Goal: Transaction & Acquisition: Download file/media

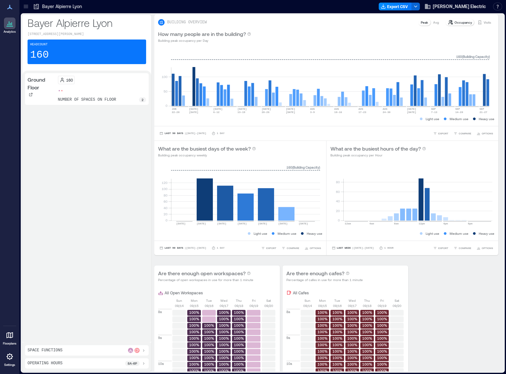
click at [25, 11] on div at bounding box center [26, 6] width 10 height 10
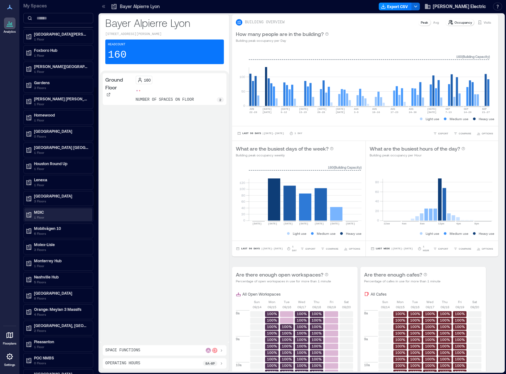
scroll to position [244, 0]
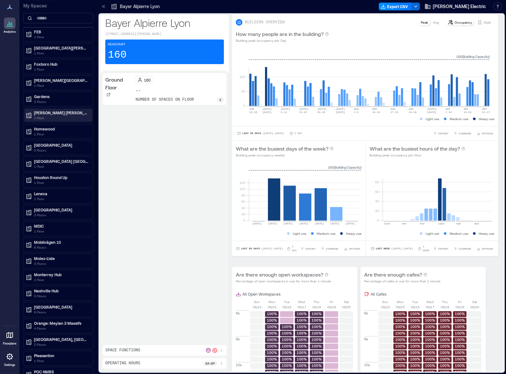
click at [43, 116] on p "1 Floor" at bounding box center [61, 117] width 54 height 5
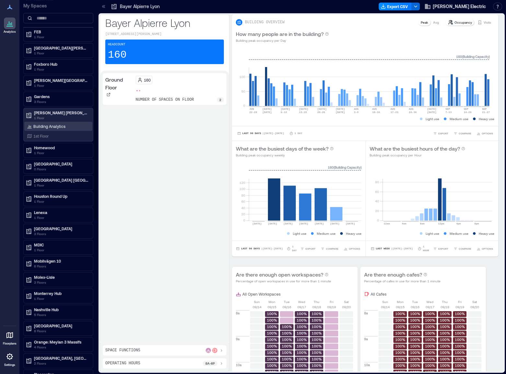
click at [41, 129] on div "Building Analytics" at bounding box center [58, 126] width 68 height 9
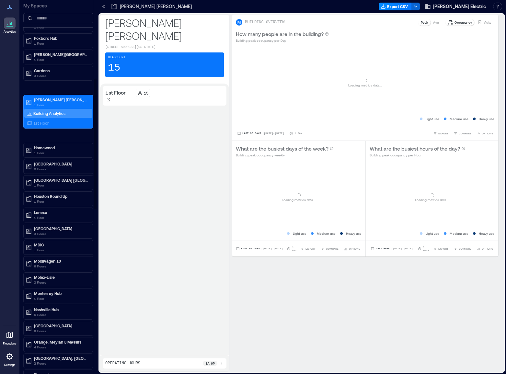
scroll to position [218, 0]
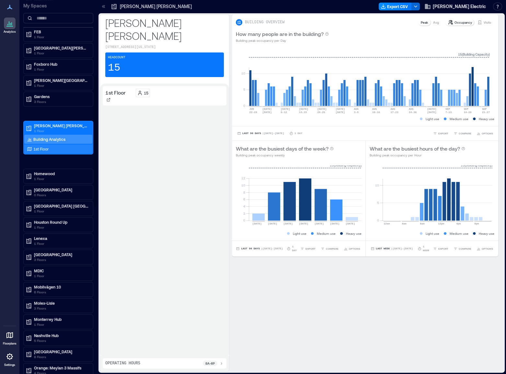
click at [51, 145] on div "1st Floor" at bounding box center [58, 149] width 68 height 9
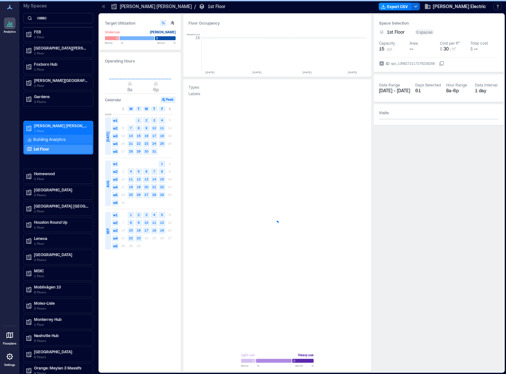
scroll to position [0, 318]
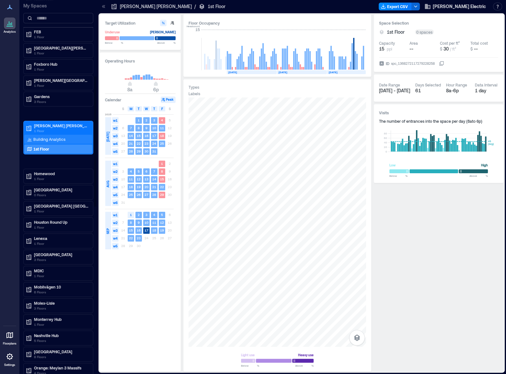
click at [58, 138] on p "Building Analytics" at bounding box center [49, 139] width 32 height 5
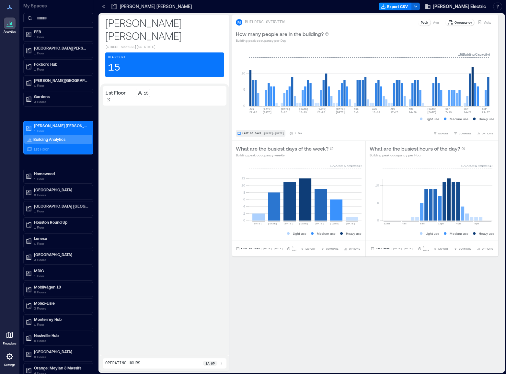
click at [256, 133] on span "Last 90 Days" at bounding box center [251, 133] width 19 height 0
click at [369, 289] on div "BUILDING OVERVIEW Peak Avg Occupancy Visits How many people are in the building…" at bounding box center [368, 193] width 272 height 357
click at [42, 147] on p "1st Floor" at bounding box center [40, 148] width 15 height 5
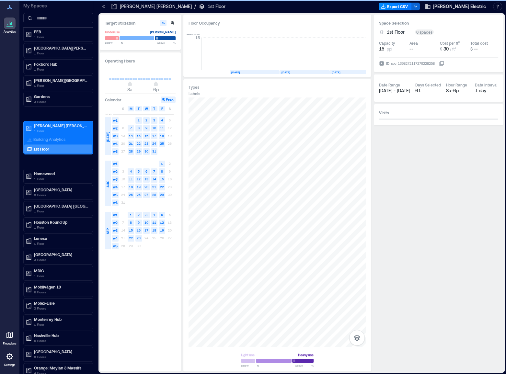
scroll to position [0, 318]
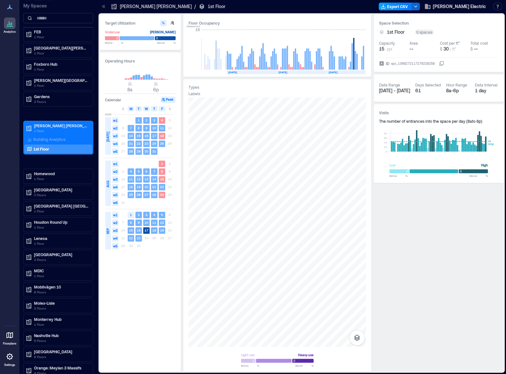
click at [411, 5] on button "Export CSV" at bounding box center [395, 7] width 33 height 8
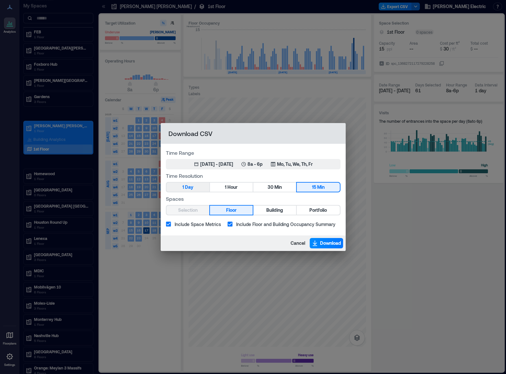
click at [196, 189] on button "1 Day" at bounding box center [188, 187] width 43 height 9
click at [226, 162] on div "[DATE] - [DATE]" at bounding box center [216, 164] width 33 height 6
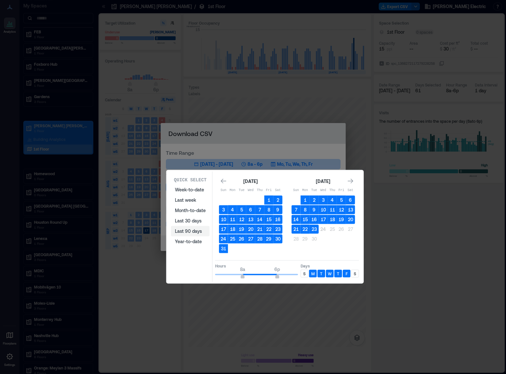
click at [193, 233] on button "Last 90 days" at bounding box center [190, 231] width 39 height 10
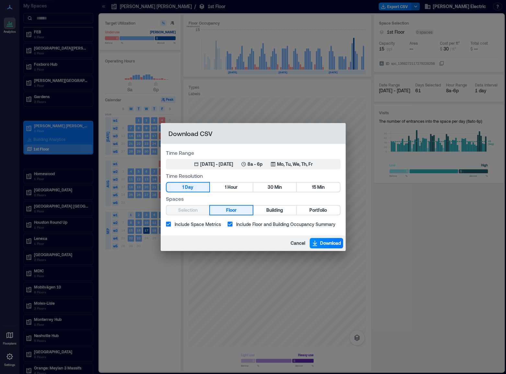
click at [286, 240] on div "Cancel Download" at bounding box center [253, 244] width 185 height 16
click at [292, 241] on span "Cancel" at bounding box center [298, 243] width 15 height 6
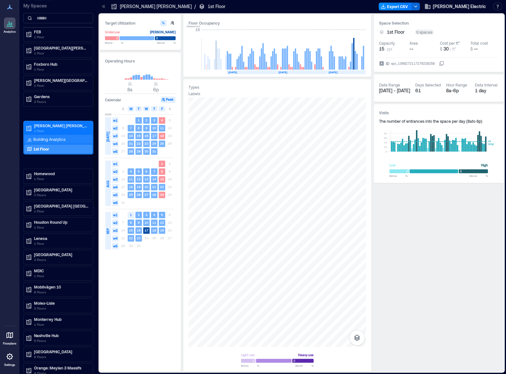
click at [74, 139] on div "Building Analytics" at bounding box center [58, 139] width 68 height 9
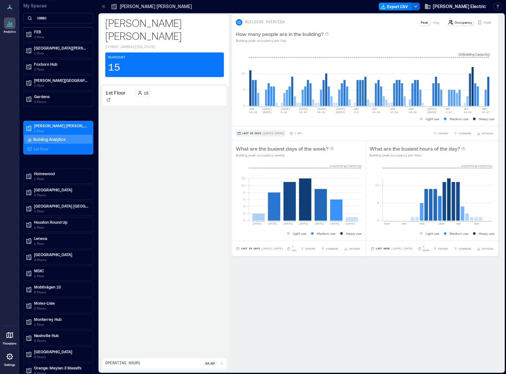
click at [243, 131] on button "Last 90 Days | [DATE] - [DATE]" at bounding box center [261, 133] width 50 height 6
click at [229, 155] on div "[PERSON_NAME] [PERSON_NAME] [STREET_ADDRESS][US_STATE] Headcount 15 1st Floor 1…" at bounding box center [165, 193] width 130 height 357
click at [46, 146] on p "1st Floor" at bounding box center [40, 148] width 15 height 5
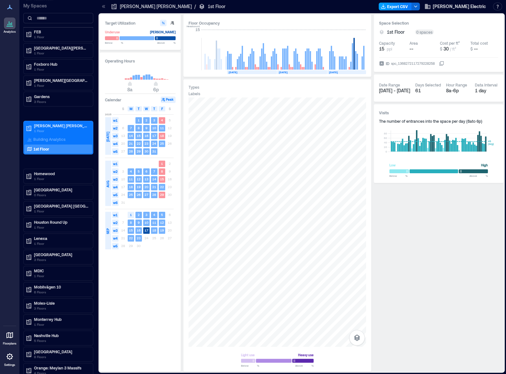
scroll to position [0, 318]
click at [410, 5] on button "Export CSV" at bounding box center [395, 7] width 33 height 8
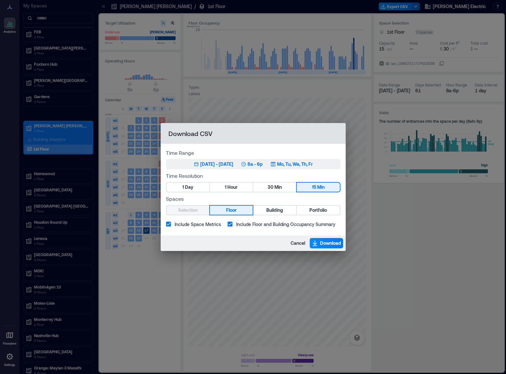
click at [220, 168] on button "[DATE] 1, 2025 - [DATE] 8a - 6p Mo, Tu, We, Th, Fr" at bounding box center [253, 164] width 175 height 10
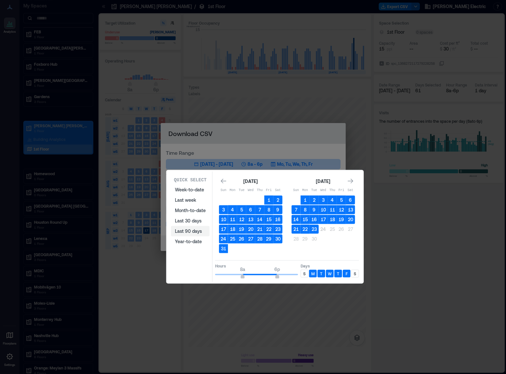
click at [188, 229] on button "Last 90 days" at bounding box center [190, 231] width 39 height 10
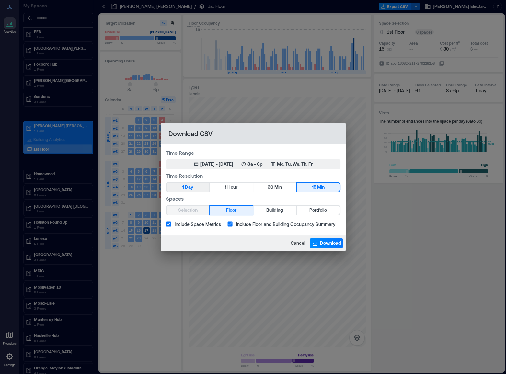
click at [194, 187] on button "1 Day" at bounding box center [188, 187] width 43 height 9
click at [327, 244] on span "Download" at bounding box center [330, 243] width 21 height 6
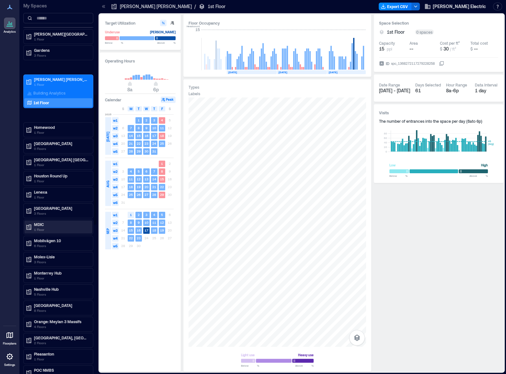
scroll to position [273, 0]
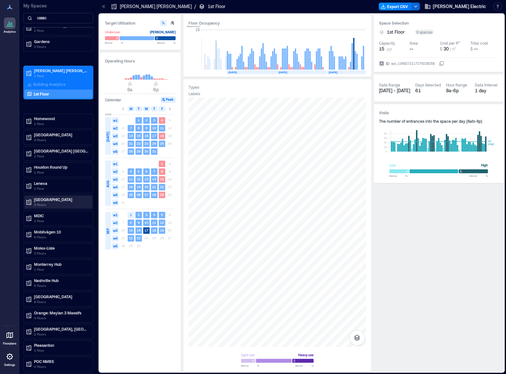
click at [59, 204] on p "3 Floors" at bounding box center [61, 204] width 54 height 5
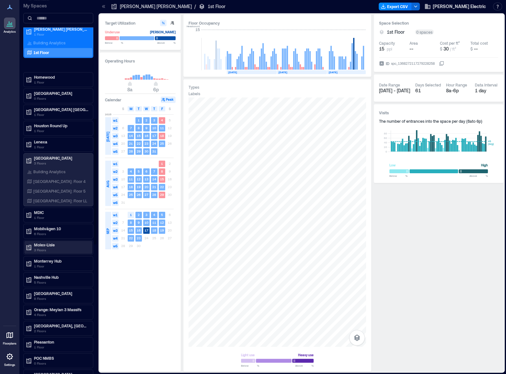
scroll to position [295, 0]
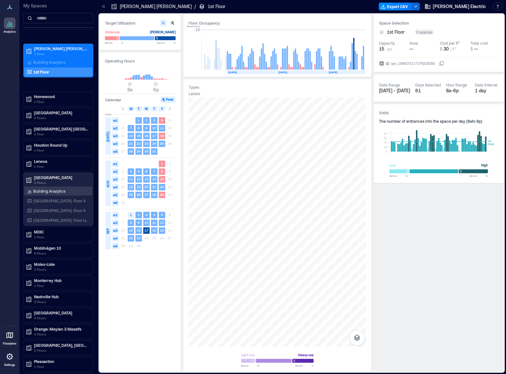
click at [43, 189] on p "Building Analytics" at bounding box center [49, 191] width 32 height 5
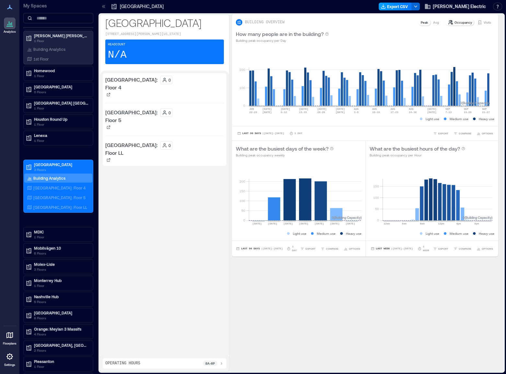
click at [409, 7] on button "Export CSV" at bounding box center [395, 7] width 33 height 8
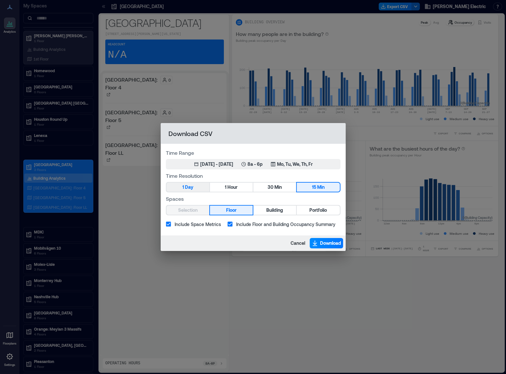
click at [197, 188] on button "1 Day" at bounding box center [188, 187] width 43 height 9
click at [328, 241] on span "Download" at bounding box center [330, 243] width 21 height 6
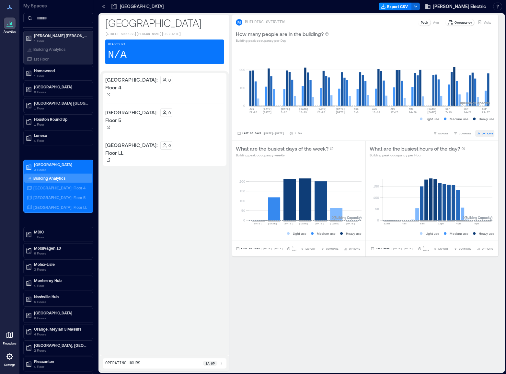
click at [480, 130] on button "OPTIONS" at bounding box center [484, 133] width 19 height 6
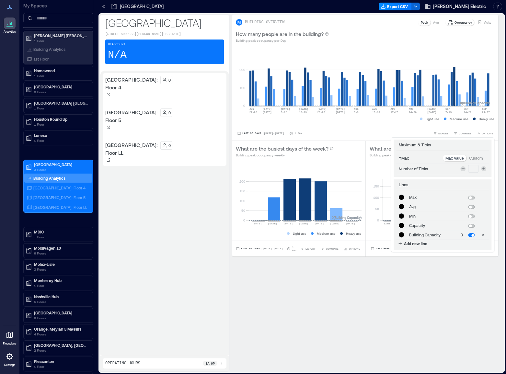
click at [468, 235] on span at bounding box center [471, 236] width 6 height 4
type input "*******"
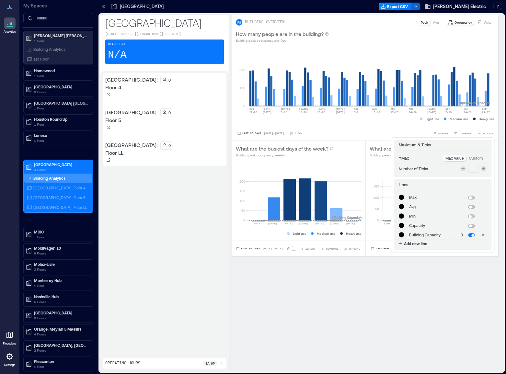
type input "*******"
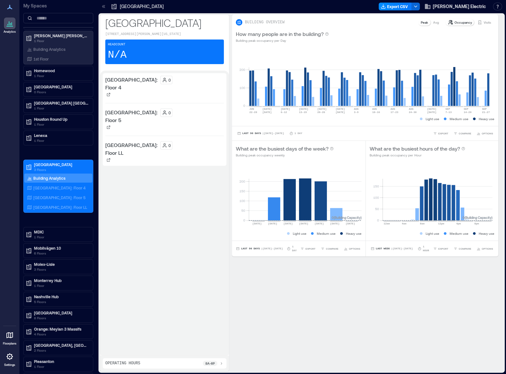
click at [468, 324] on div "**********" at bounding box center [368, 193] width 272 height 357
click at [418, 6] on icon "button" at bounding box center [415, 6] width 5 height 5
click at [451, 39] on div "How many people are in the building? Building peak occupancy per Day" at bounding box center [365, 36] width 259 height 13
click at [412, 8] on button "Export CSV" at bounding box center [395, 7] width 33 height 8
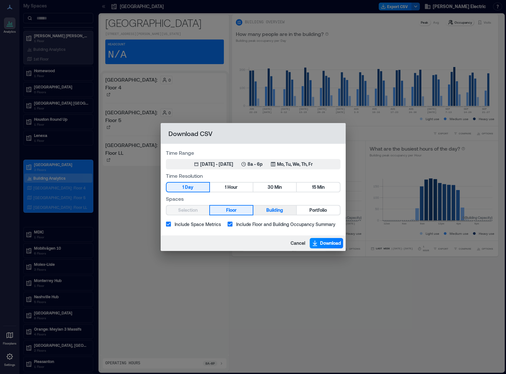
click at [275, 211] on span "Building" at bounding box center [274, 210] width 17 height 8
click at [334, 243] on span "Download" at bounding box center [330, 243] width 21 height 6
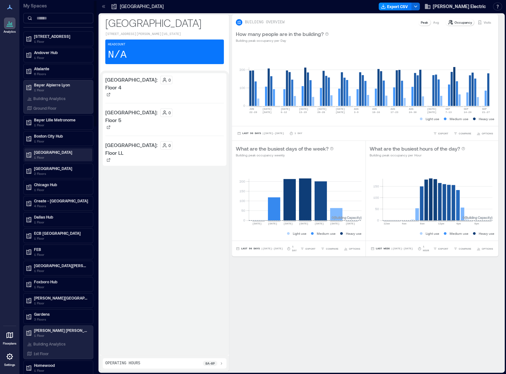
click at [52, 153] on p "[GEOGRAPHIC_DATA]" at bounding box center [61, 152] width 54 height 5
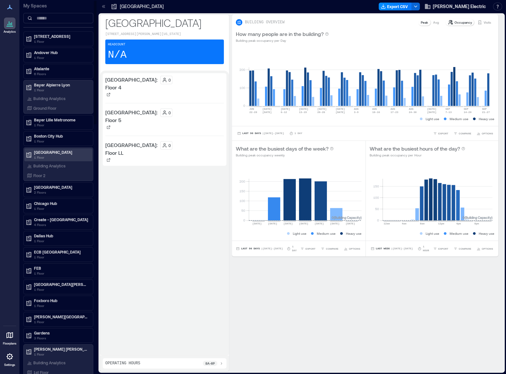
click at [51, 156] on p "1 Floor" at bounding box center [61, 157] width 54 height 5
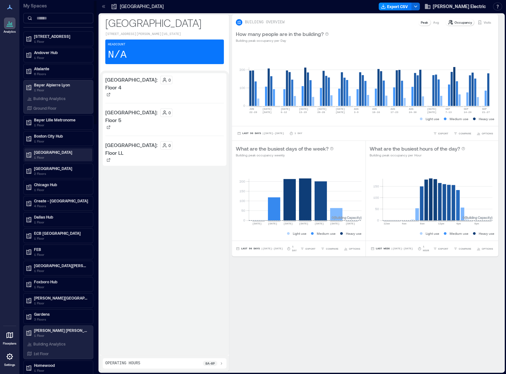
click at [50, 158] on p "1 Floor" at bounding box center [61, 157] width 54 height 5
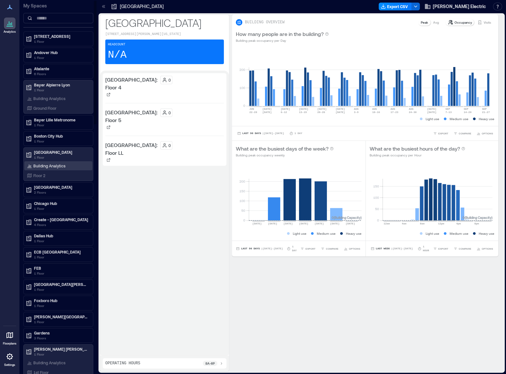
click at [49, 166] on p "Building Analytics" at bounding box center [49, 165] width 32 height 5
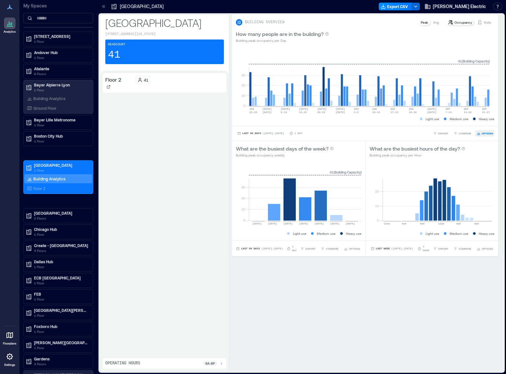
click at [482, 133] on span "OPTIONS" at bounding box center [487, 134] width 11 height 4
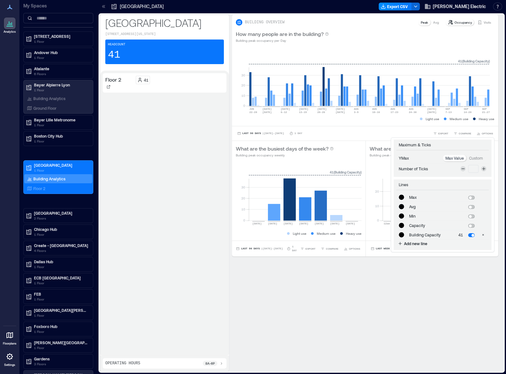
click at [471, 237] on span at bounding box center [472, 235] width 3 height 3
type input "*******"
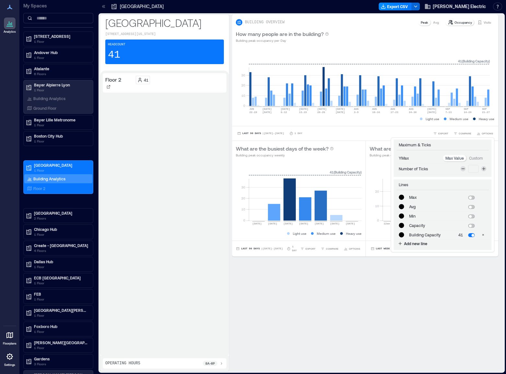
type input "*******"
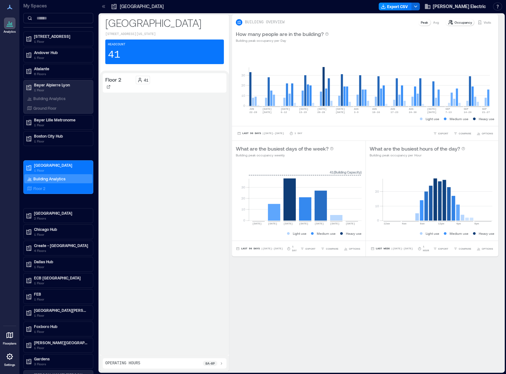
click at [461, 285] on div "**********" at bounding box center [368, 193] width 272 height 357
click at [411, 3] on button "Export CSV" at bounding box center [395, 7] width 33 height 8
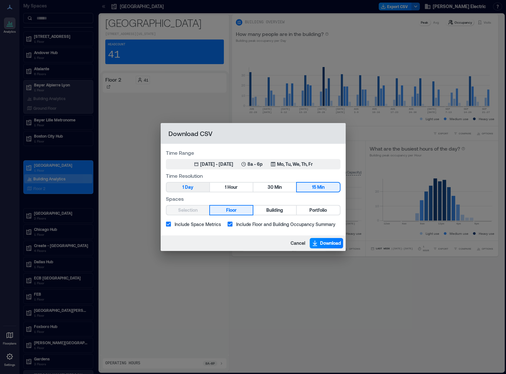
click at [177, 187] on button "1 Day" at bounding box center [188, 187] width 43 height 9
click at [276, 211] on span "Building" at bounding box center [274, 210] width 17 height 8
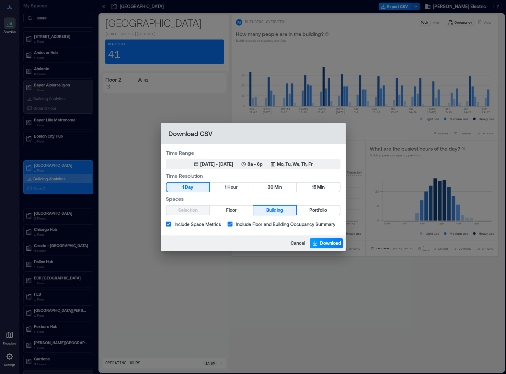
click at [323, 241] on span "Download" at bounding box center [330, 243] width 21 height 6
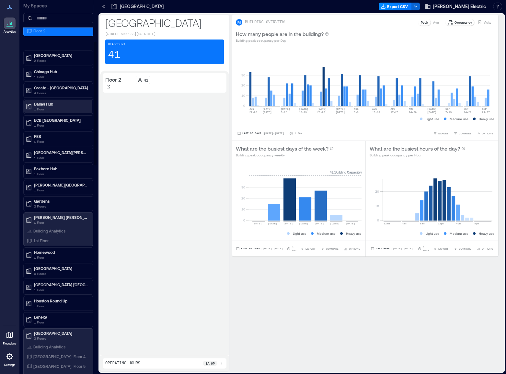
scroll to position [158, 0]
click at [54, 255] on p "1 Floor" at bounding box center [61, 257] width 54 height 5
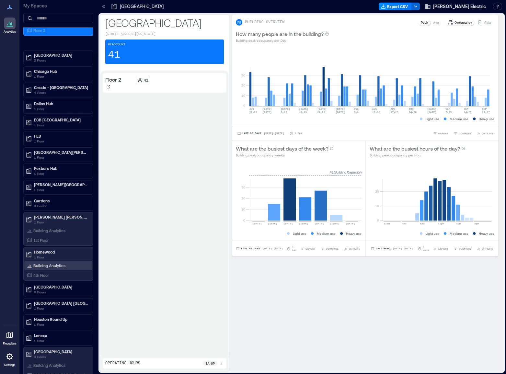
click at [50, 263] on p "Building Analytics" at bounding box center [49, 265] width 32 height 5
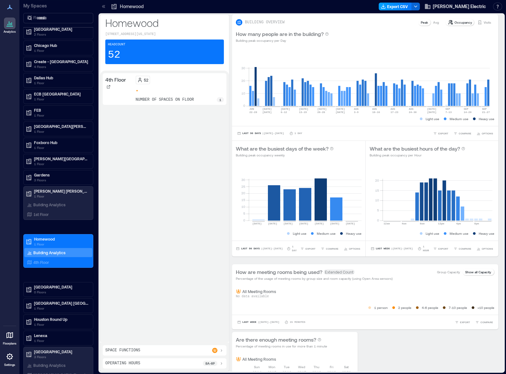
click at [412, 8] on button "Export CSV" at bounding box center [395, 7] width 33 height 8
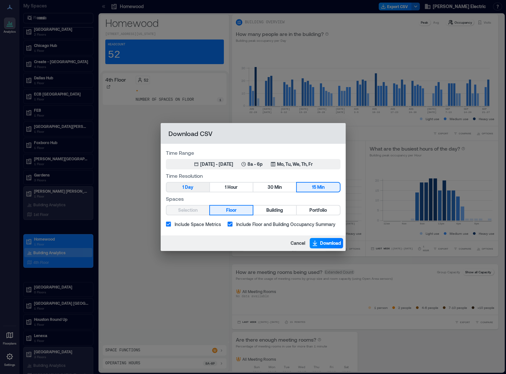
click at [189, 188] on span "Day" at bounding box center [189, 187] width 8 height 8
click at [267, 206] on span "Building" at bounding box center [274, 210] width 17 height 8
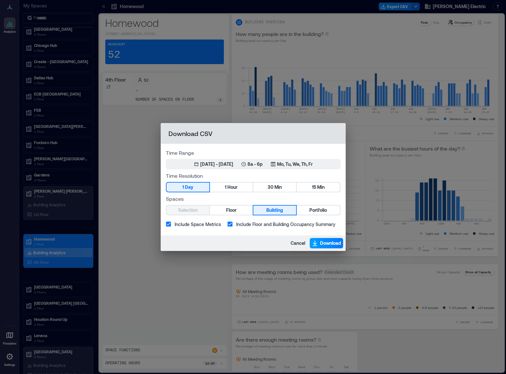
click at [322, 243] on span "Download" at bounding box center [330, 243] width 21 height 6
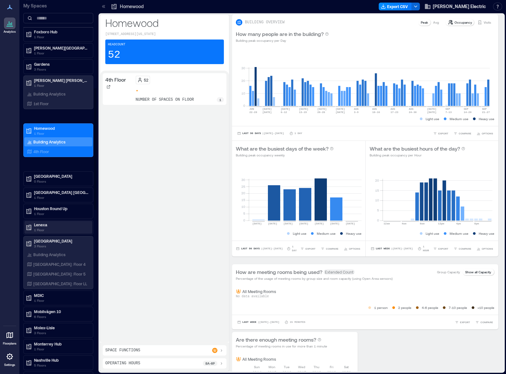
scroll to position [269, 0]
click at [47, 228] on p "1 Floor" at bounding box center [61, 229] width 54 height 5
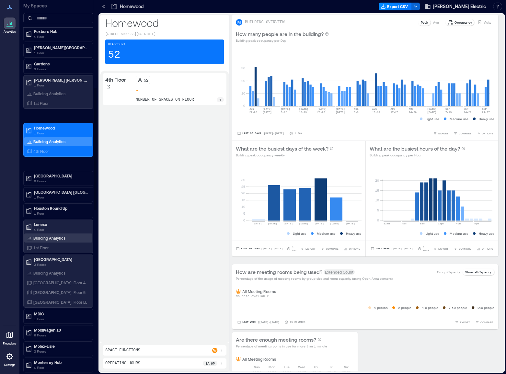
click at [46, 238] on p "Building Analytics" at bounding box center [49, 238] width 32 height 5
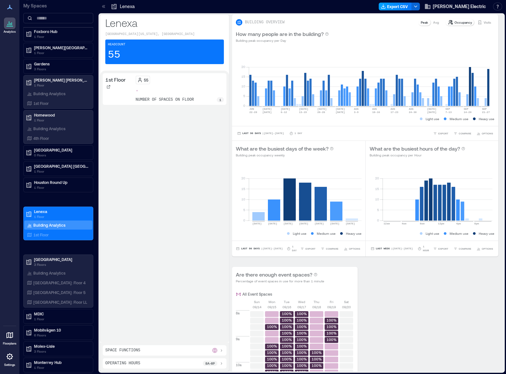
click at [411, 9] on button "Export CSV" at bounding box center [395, 7] width 33 height 8
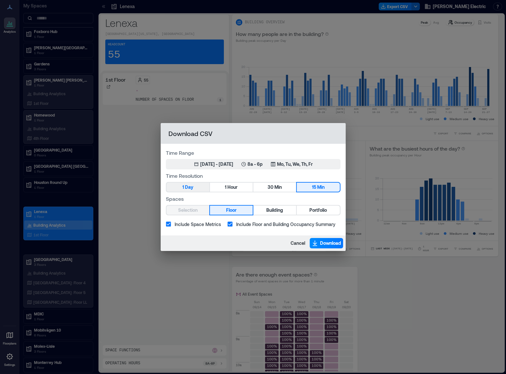
click at [193, 186] on button "1 Day" at bounding box center [188, 187] width 43 height 9
click at [266, 208] on span "Building" at bounding box center [274, 210] width 17 height 8
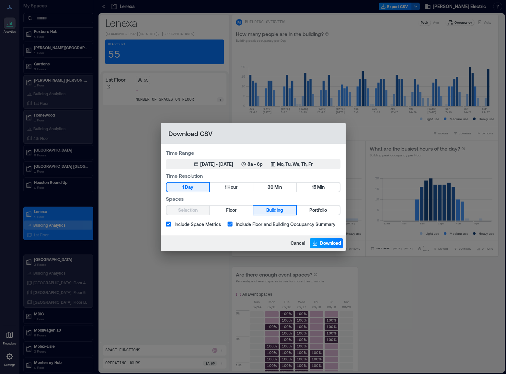
click at [318, 241] on button "Download" at bounding box center [326, 243] width 33 height 10
